Goal: Task Accomplishment & Management: Use online tool/utility

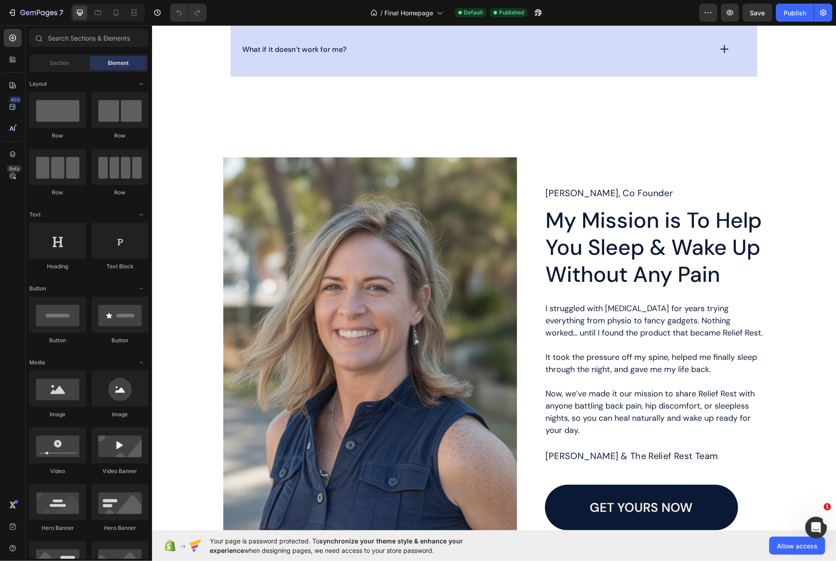
scroll to position [2764, 0]
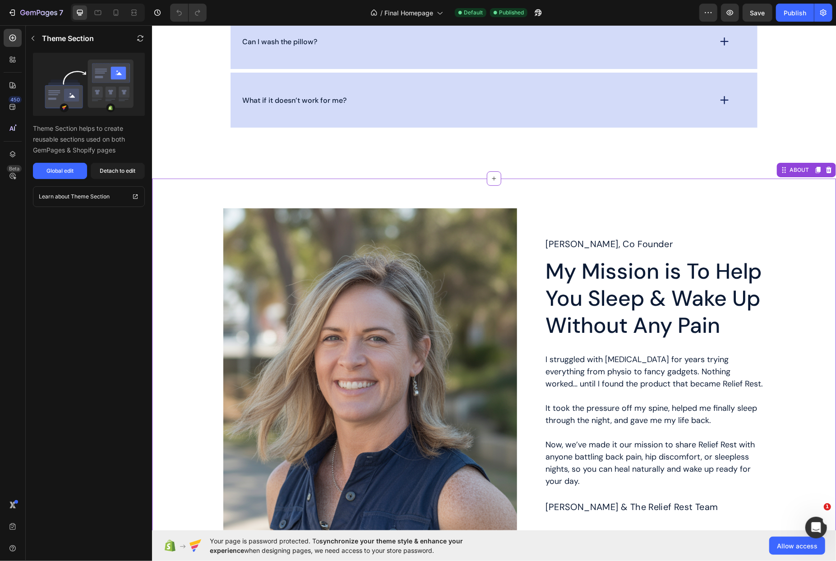
click at [550, 207] on div "Image Row [PERSON_NAME], Co Founder Text Block My Mission is To Help You Sleep …" at bounding box center [494, 404] width 684 height 453
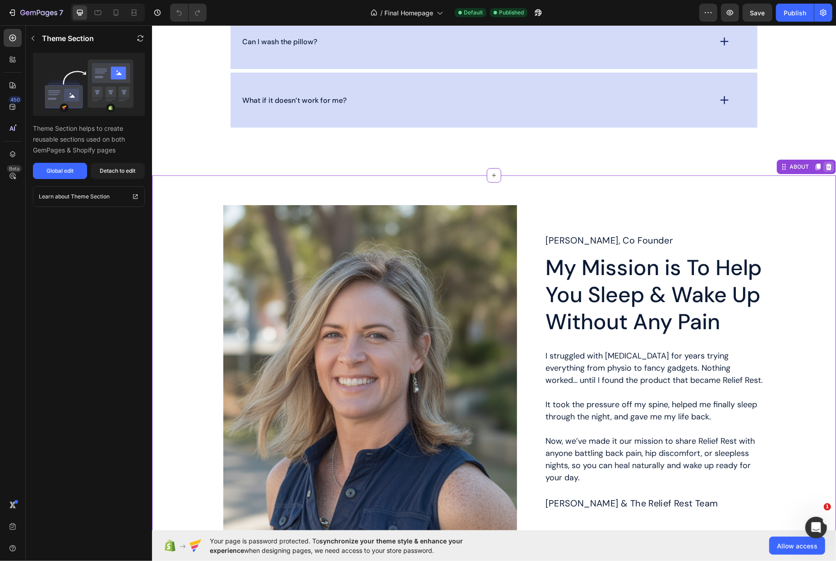
click at [832, 165] on div at bounding box center [828, 166] width 11 height 11
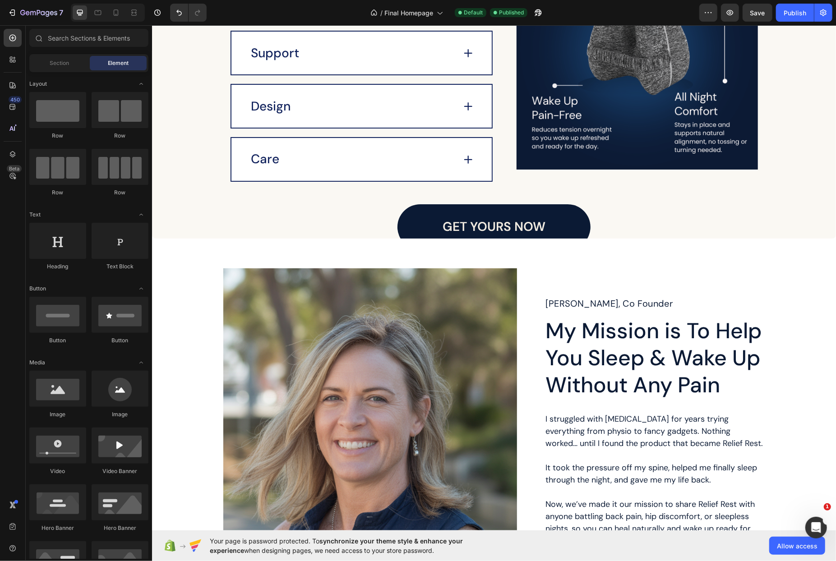
scroll to position [1100, 0]
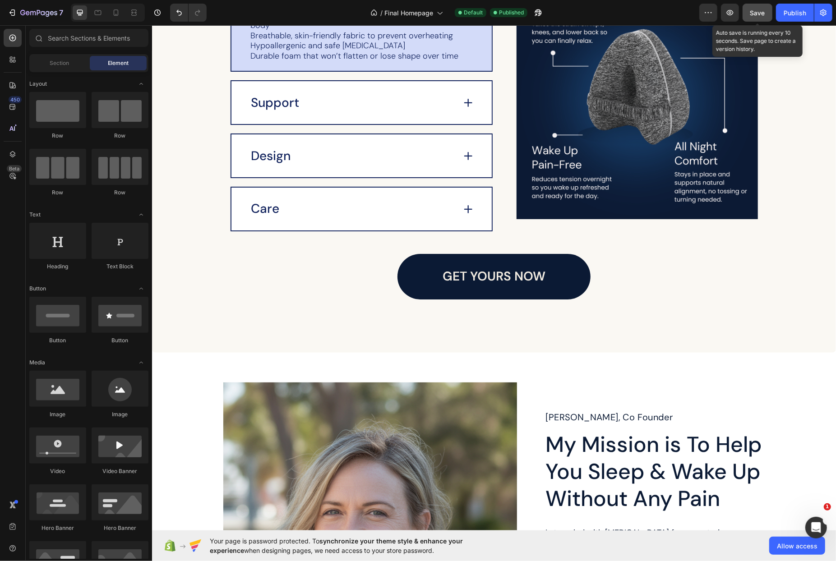
click at [762, 14] on span "Save" at bounding box center [757, 13] width 15 height 8
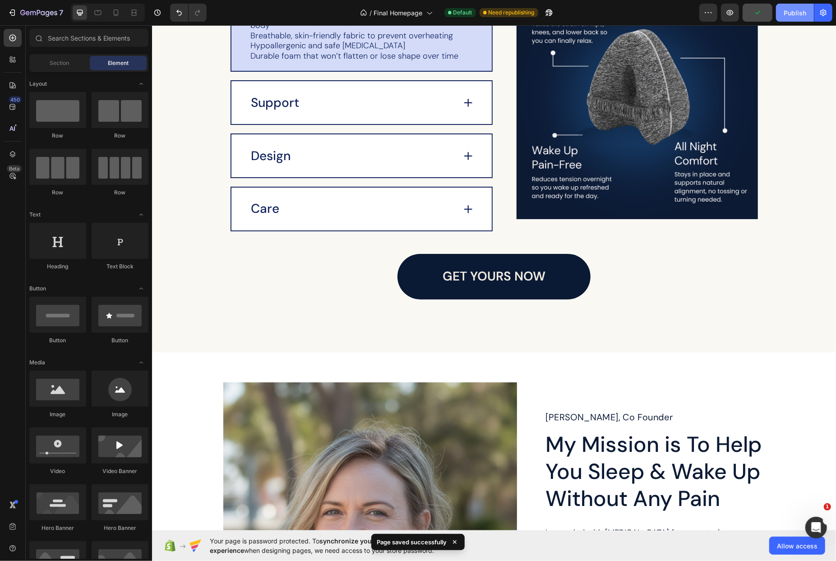
click at [795, 15] on div "Publish" at bounding box center [795, 12] width 23 height 9
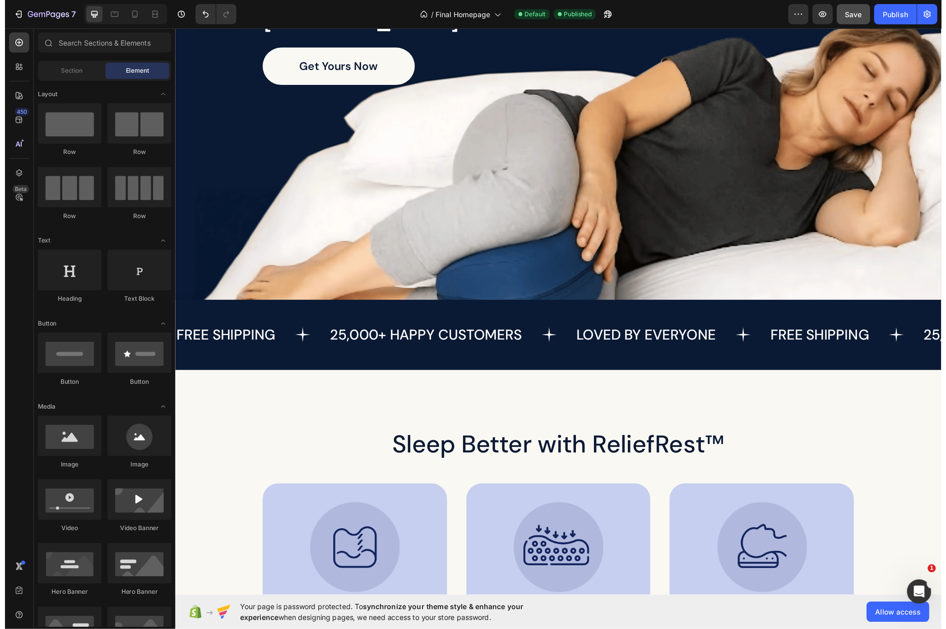
scroll to position [0, 0]
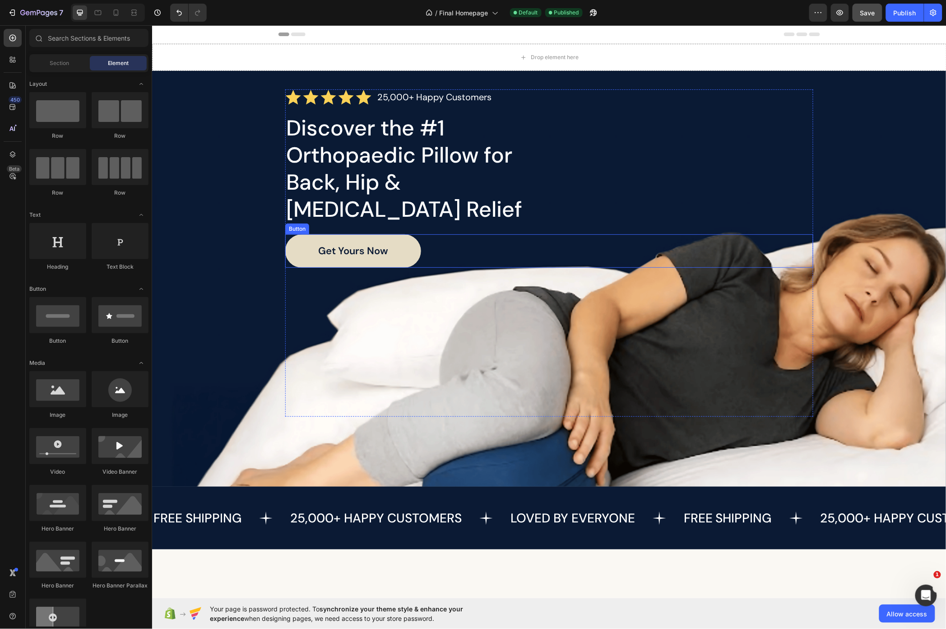
click at [286, 234] on link "Get yours Now" at bounding box center [353, 250] width 136 height 33
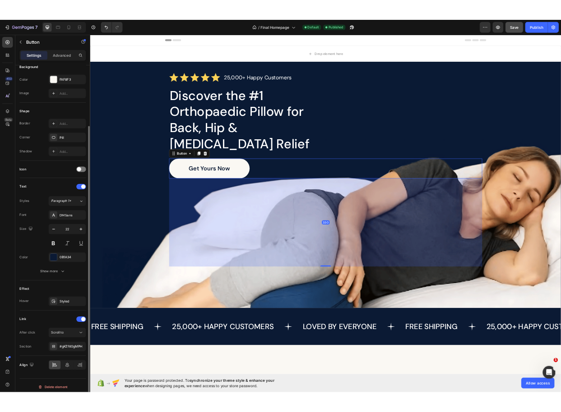
scroll to position [116, 0]
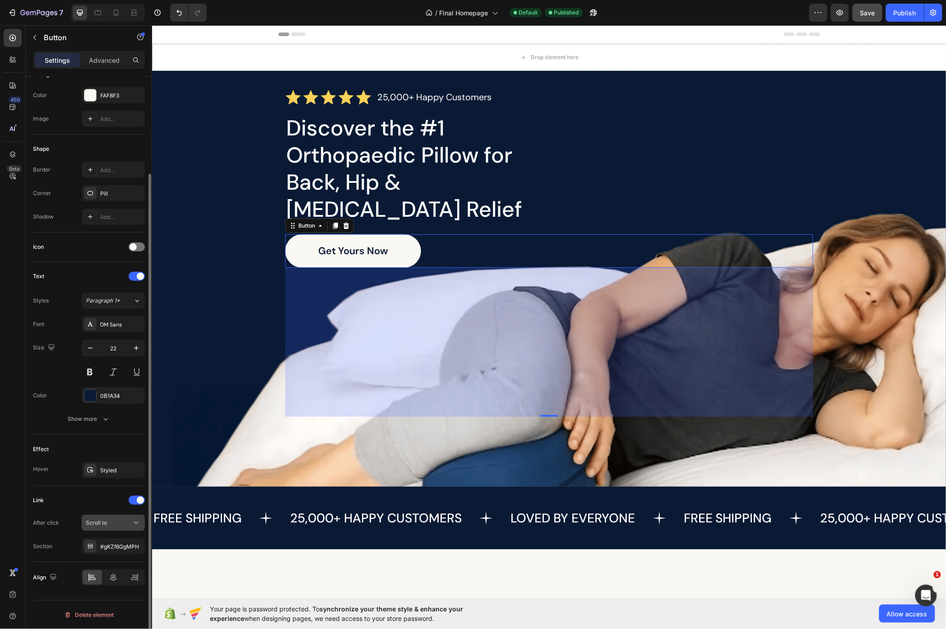
click at [102, 523] on span "Scroll to" at bounding box center [96, 522] width 21 height 7
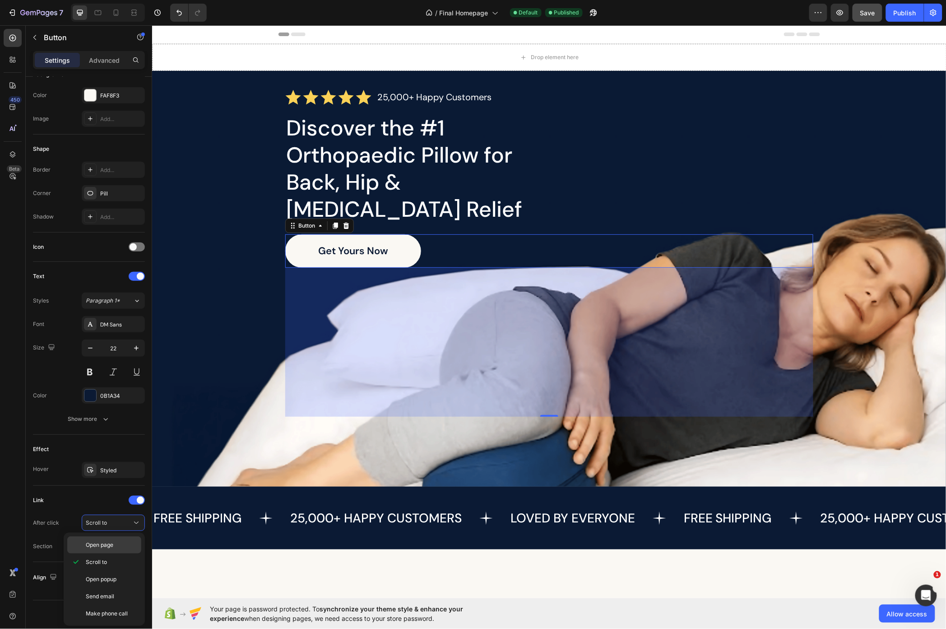
click at [96, 543] on span "Open page" at bounding box center [100, 545] width 28 height 8
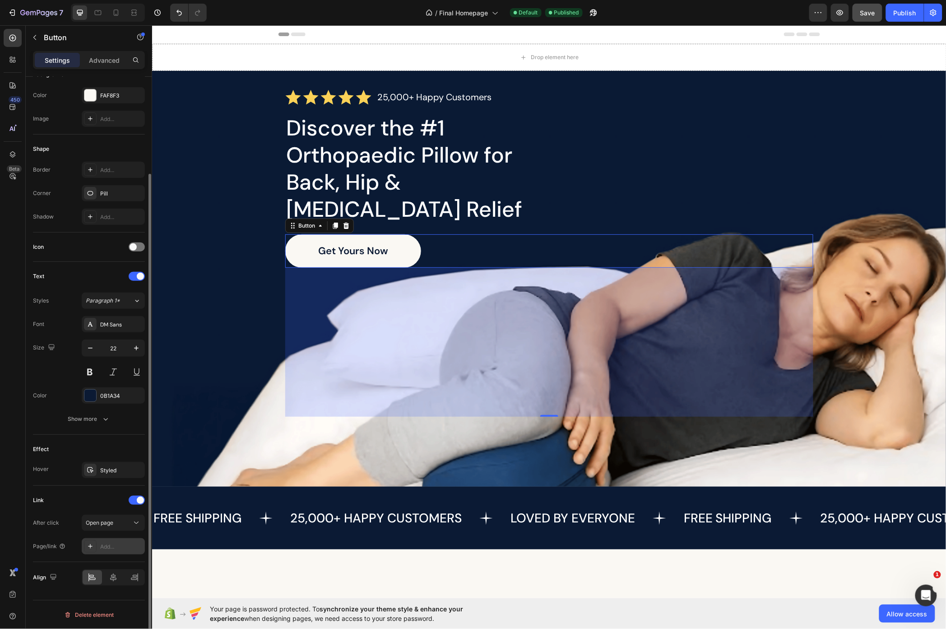
click at [129, 543] on div "Add..." at bounding box center [121, 546] width 42 height 8
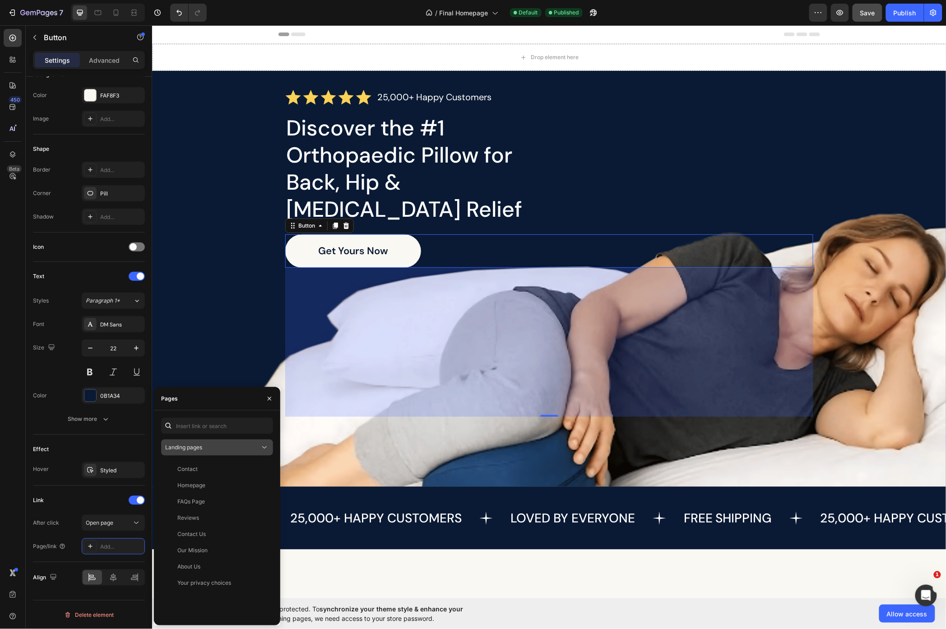
click at [227, 449] on div "Landing pages" at bounding box center [212, 447] width 95 height 8
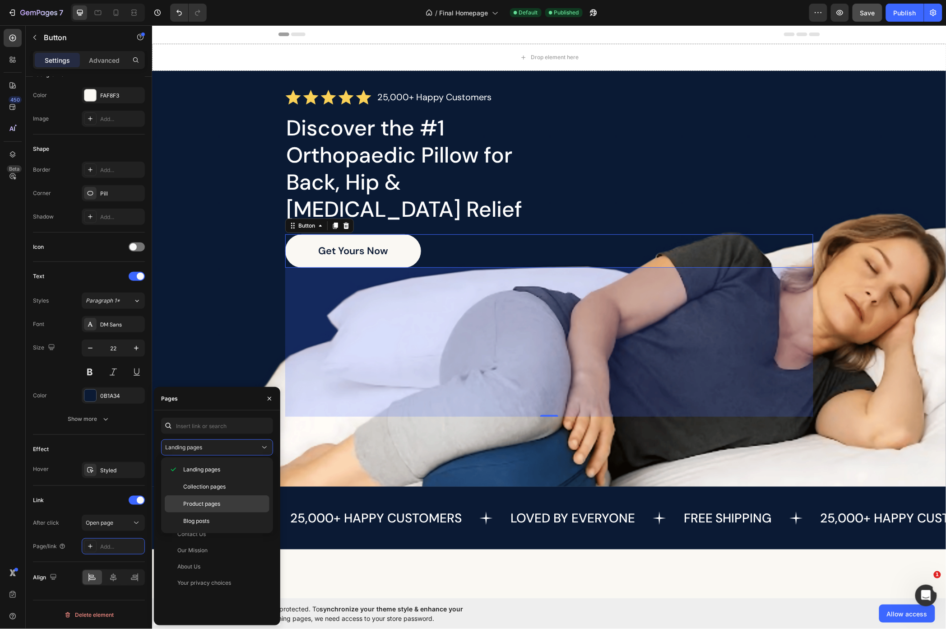
click at [215, 502] on span "Product pages" at bounding box center [201, 504] width 37 height 8
click at [224, 514] on div "ReliefRest™ Align Pillow" at bounding box center [207, 518] width 60 height 8
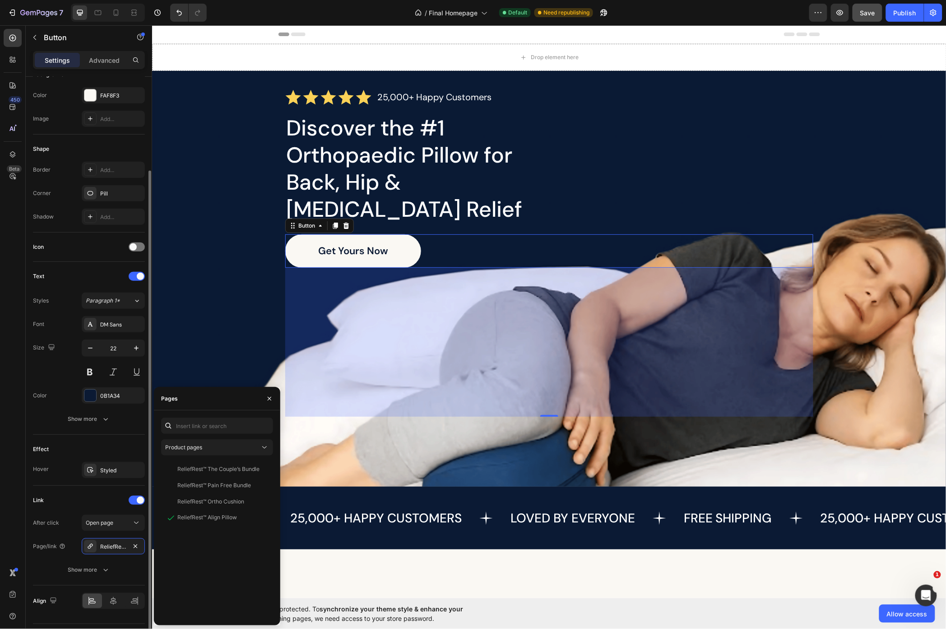
click at [98, 495] on div "Link" at bounding box center [89, 500] width 112 height 14
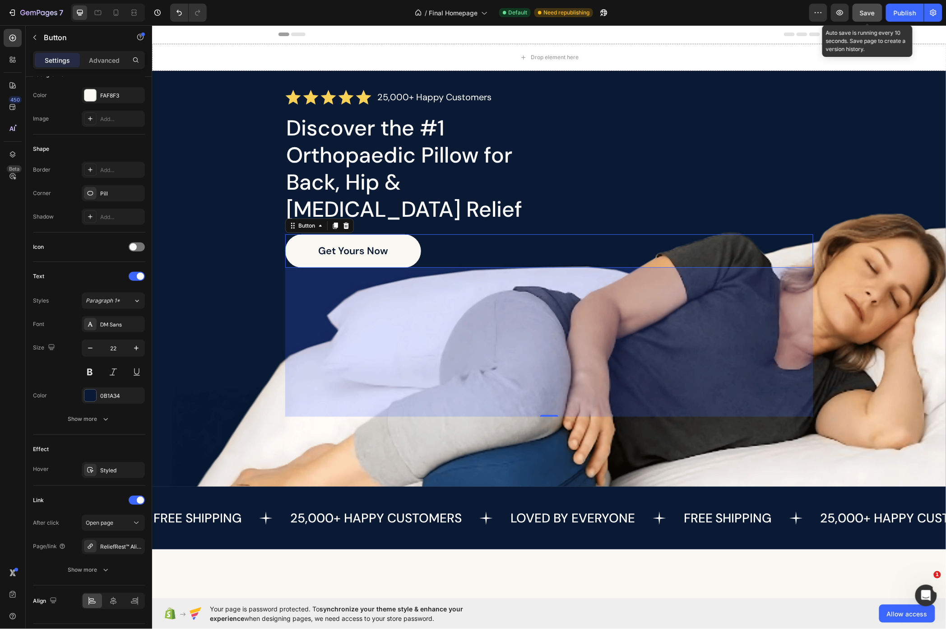
click at [836, 9] on span "Save" at bounding box center [867, 13] width 15 height 8
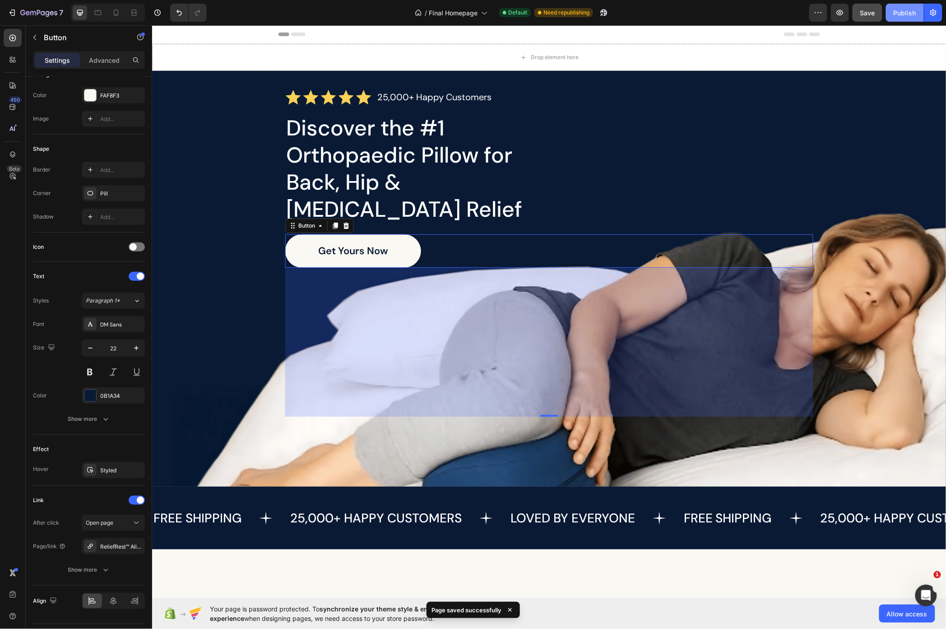
click at [836, 12] on div "Publish" at bounding box center [904, 12] width 23 height 9
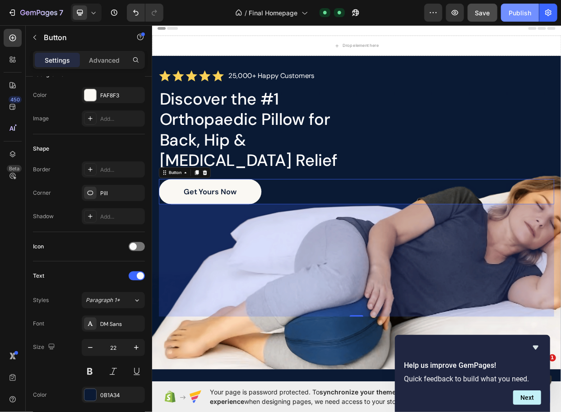
click at [518, 16] on div "Publish" at bounding box center [520, 12] width 23 height 9
